Goal: Task Accomplishment & Management: Manage account settings

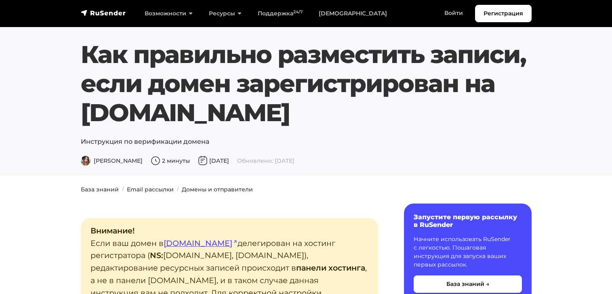
scroll to position [67, 0]
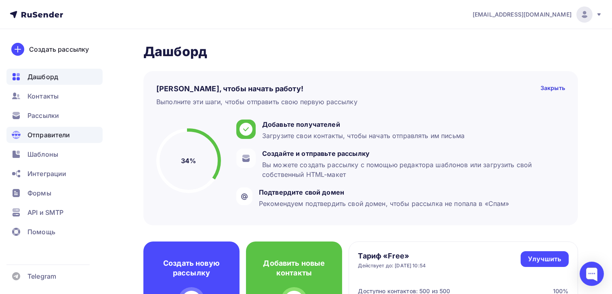
click at [40, 136] on span "Отправители" at bounding box center [48, 135] width 43 height 10
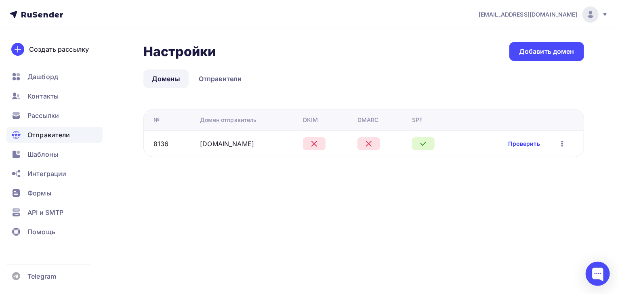
click at [522, 145] on link "Проверить" at bounding box center [523, 144] width 31 height 8
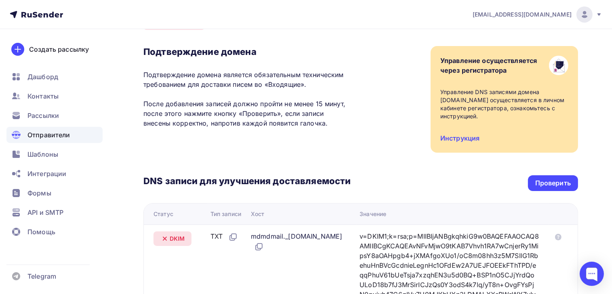
scroll to position [48, 0]
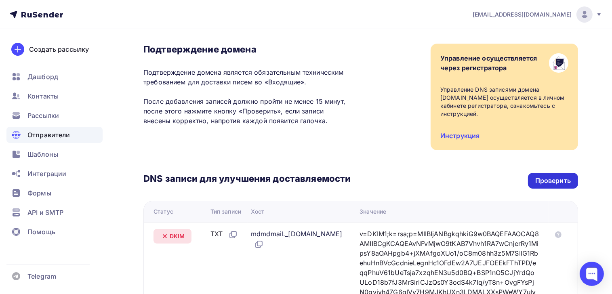
click at [548, 180] on div "Проверить" at bounding box center [553, 180] width 36 height 9
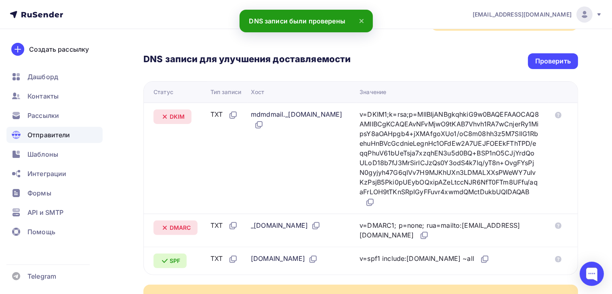
scroll to position [150, 0]
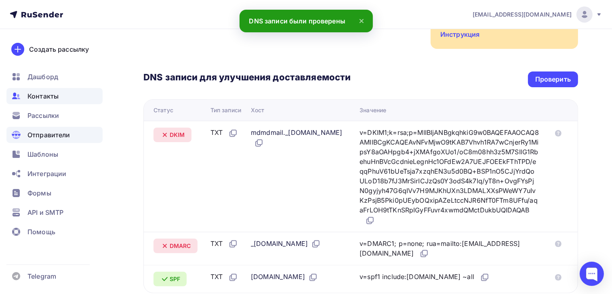
click at [37, 95] on span "Контакты" at bounding box center [42, 96] width 31 height 10
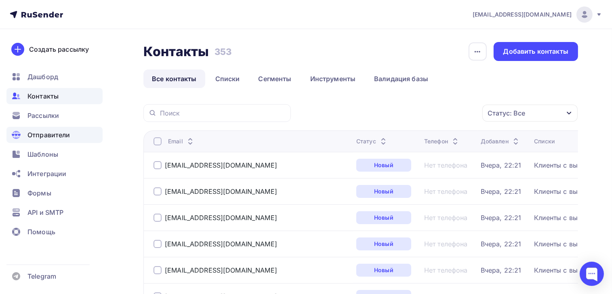
click at [47, 138] on span "Отправители" at bounding box center [48, 135] width 43 height 10
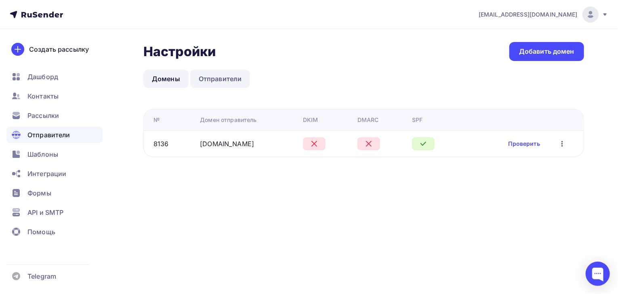
click at [227, 82] on link "Отправители" at bounding box center [220, 78] width 60 height 19
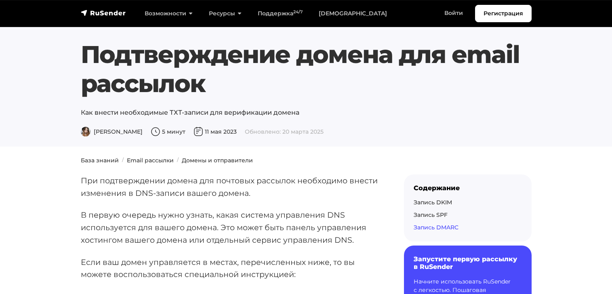
scroll to position [2399, 0]
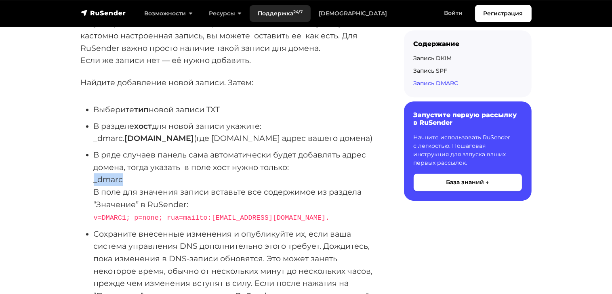
click at [273, 14] on link "Поддержка 24/7" at bounding box center [280, 13] width 61 height 17
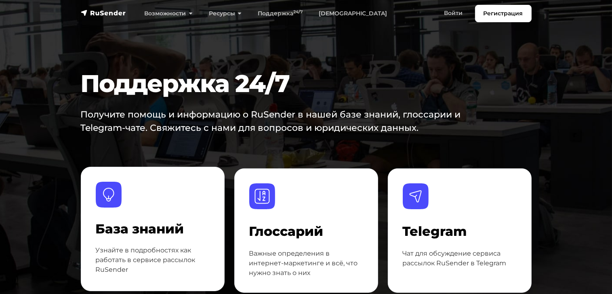
click at [162, 246] on p "Узнайте в подробностях как работать в сервисе рассылок RuSender" at bounding box center [153, 260] width 114 height 29
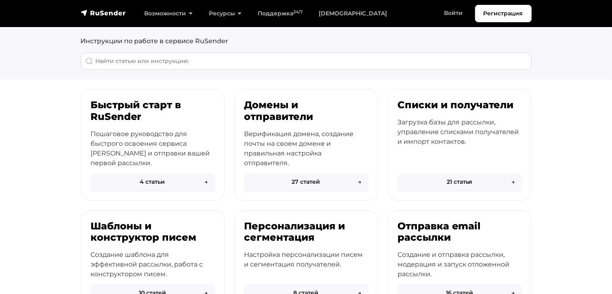
scroll to position [45, 0]
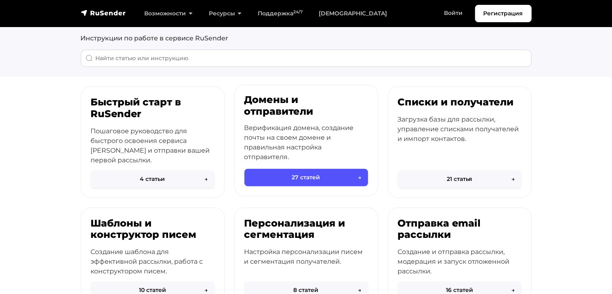
click at [313, 181] on button "27 статей →" at bounding box center [306, 177] width 124 height 17
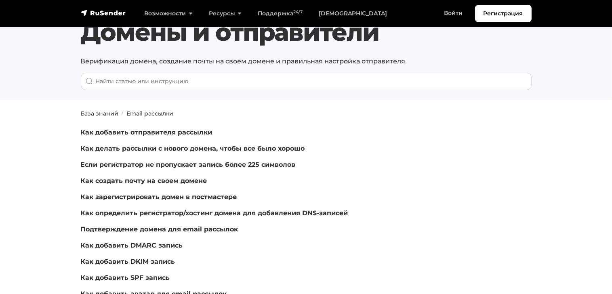
scroll to position [23, 0]
click at [158, 179] on link "Как создать почту на своем домене" at bounding box center [144, 180] width 126 height 8
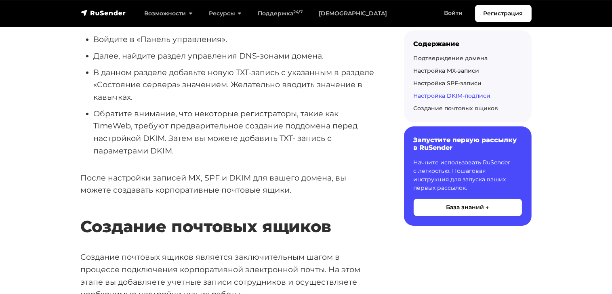
scroll to position [2625, 0]
